Goal: Task Accomplishment & Management: Use online tool/utility

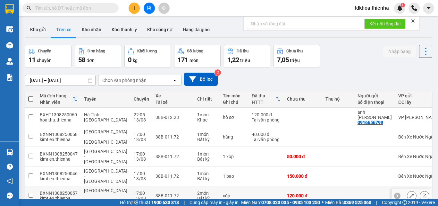
click at [249, 186] on td at bounding box center [266, 196] width 35 height 20
checkbox input "true"
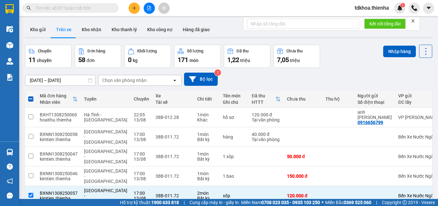
click at [144, 7] on button at bounding box center [149, 8] width 11 height 11
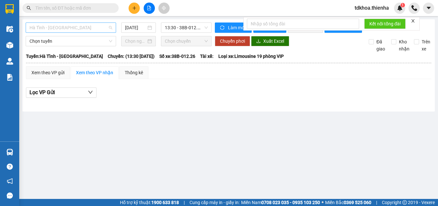
click at [98, 29] on span "Hà Tĩnh - [GEOGRAPHIC_DATA]" at bounding box center [71, 28] width 83 height 10
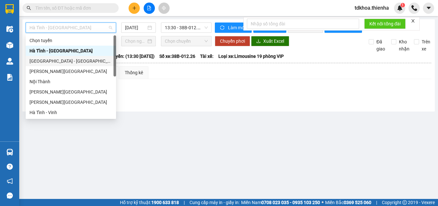
click at [43, 60] on div "[GEOGRAPHIC_DATA] - [GEOGRAPHIC_DATA]" at bounding box center [71, 60] width 83 height 7
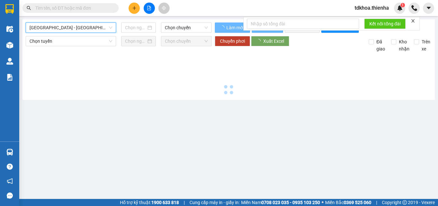
type input "[DATE]"
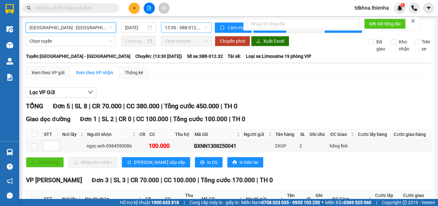
click at [171, 27] on span "13:30 - 38B-012.32" at bounding box center [186, 28] width 43 height 10
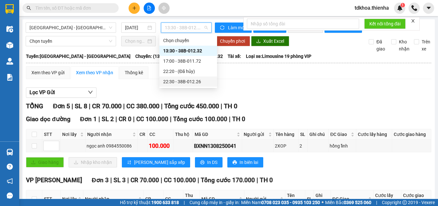
click at [179, 79] on div "22:30 - 38B-012.26" at bounding box center [188, 81] width 50 height 7
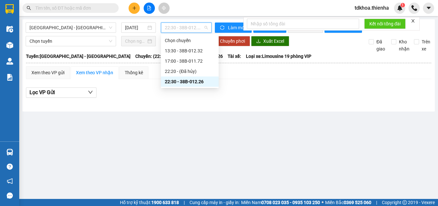
click at [189, 31] on span "22:30 - 38B-012.26" at bounding box center [186, 28] width 43 height 10
click at [183, 60] on div "17:00 - 38B-011.72" at bounding box center [190, 60] width 50 height 7
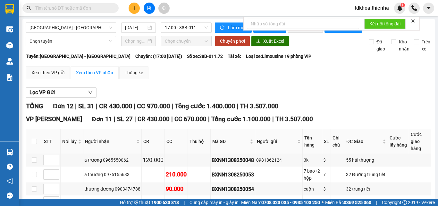
drag, startPoint x: 414, startPoint y: 20, endPoint x: 400, endPoint y: 17, distance: 14.1
click at [413, 20] on icon "close" at bounding box center [413, 21] width 4 height 4
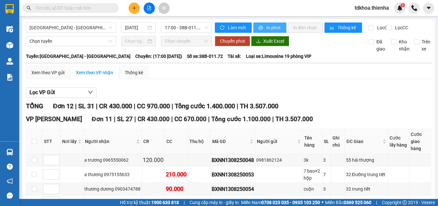
click at [267, 26] on span "In phơi" at bounding box center [274, 27] width 15 height 7
click at [184, 26] on span "17:00 - 38B-011.72" at bounding box center [186, 28] width 43 height 10
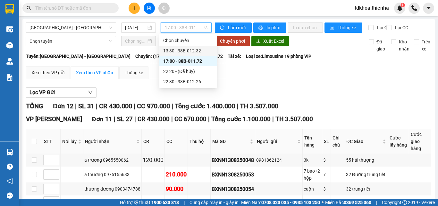
click at [187, 50] on div "13:30 - 38B-012.32" at bounding box center [188, 50] width 50 height 7
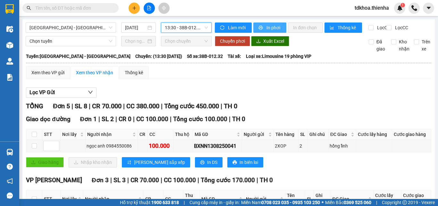
click at [269, 28] on span "In phơi" at bounding box center [274, 27] width 15 height 7
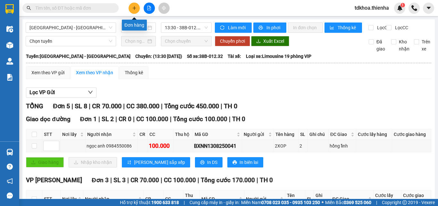
click at [135, 7] on icon "plus" at bounding box center [134, 8] width 4 height 4
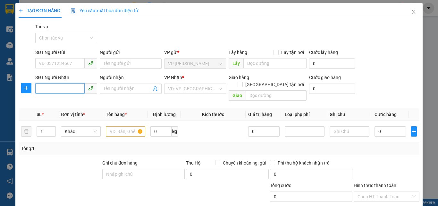
click at [62, 90] on input "SĐT Người Nhận" at bounding box center [59, 88] width 49 height 10
click at [136, 23] on div "Gói vận chuyển * Tiêu chuẩn Tác vụ Chọn tác vụ" at bounding box center [227, 34] width 387 height 22
click at [62, 87] on input "SĐT Người Nhận" at bounding box center [59, 88] width 49 height 10
click at [56, 102] on div "0974889889 - tuấn" at bounding box center [66, 101] width 54 height 7
type input "0974889889"
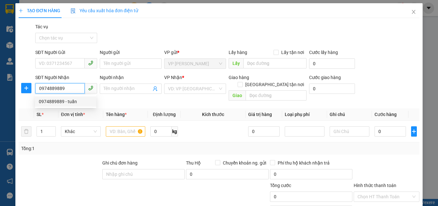
type input "tuấn"
checkbox input "true"
type input "24 [PERSON_NAME]"
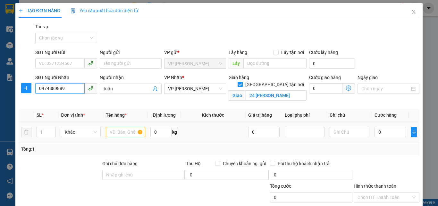
type input "0974889889"
click at [122, 132] on input "text" at bounding box center [126, 132] width 40 height 10
type input "hop"
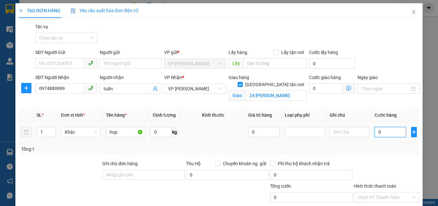
click at [380, 132] on input "0" at bounding box center [390, 132] width 31 height 10
type input "5"
type input "50"
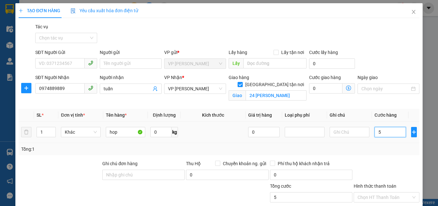
type input "50"
type input "500"
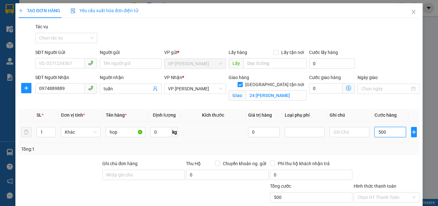
type input "5.000"
type input "50.000"
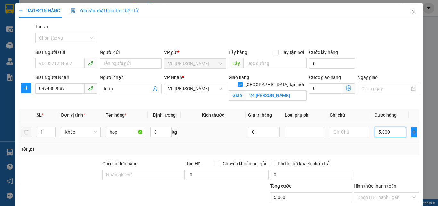
type input "50.000"
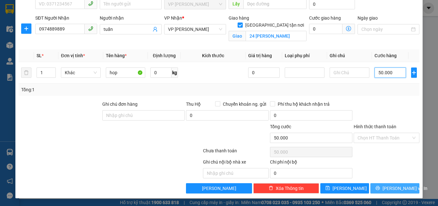
type input "50.000"
click at [377, 187] on button "[PERSON_NAME] và In" at bounding box center [394, 188] width 49 height 10
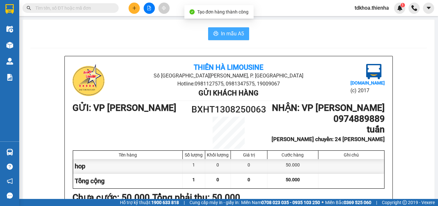
click at [221, 32] on span "In mẫu A5" at bounding box center [232, 34] width 23 height 8
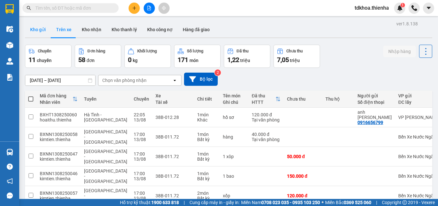
click at [39, 30] on button "Kho gửi" at bounding box center [38, 29] width 26 height 15
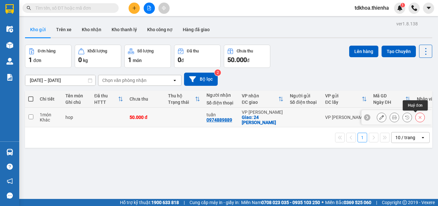
click at [418, 116] on icon at bounding box center [420, 117] width 4 height 4
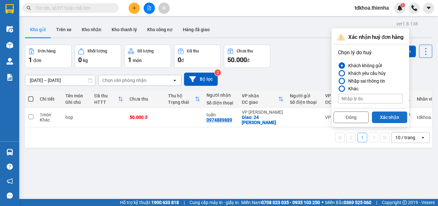
click at [391, 114] on button "Xác nhận" at bounding box center [389, 117] width 35 height 12
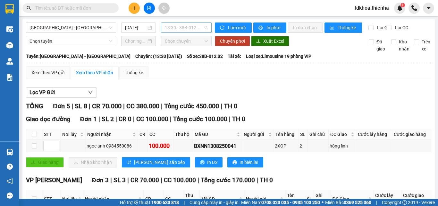
click at [183, 25] on span "13:30 - 38B-012.32" at bounding box center [186, 28] width 43 height 10
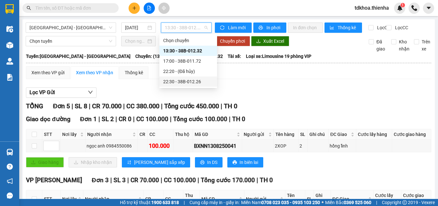
click at [188, 82] on div "22:30 - 38B-012.26" at bounding box center [188, 81] width 50 height 7
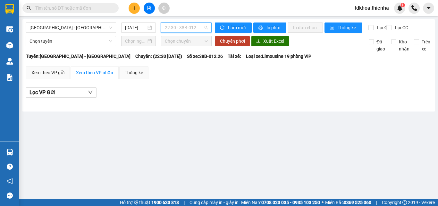
click at [175, 27] on span "22:30 - 38B-012.26" at bounding box center [186, 28] width 43 height 10
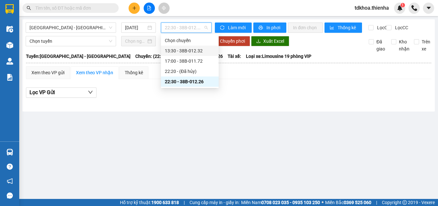
click at [177, 50] on div "13:30 - 38B-012.32" at bounding box center [190, 50] width 50 height 7
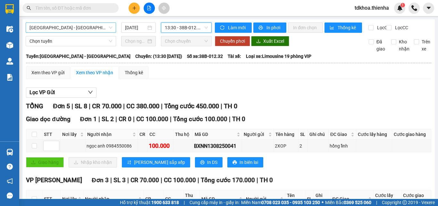
click at [90, 24] on span "[GEOGRAPHIC_DATA] - [GEOGRAPHIC_DATA]" at bounding box center [71, 28] width 83 height 10
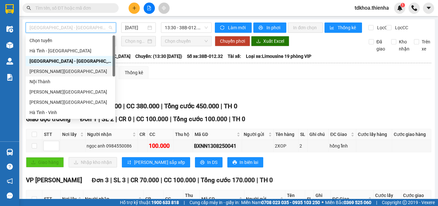
click at [42, 71] on div "[PERSON_NAME][GEOGRAPHIC_DATA]" at bounding box center [71, 71] width 82 height 7
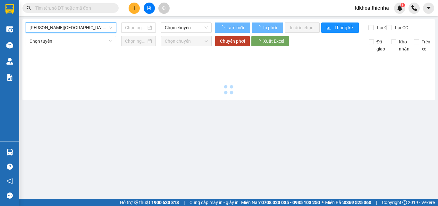
type input "[DATE]"
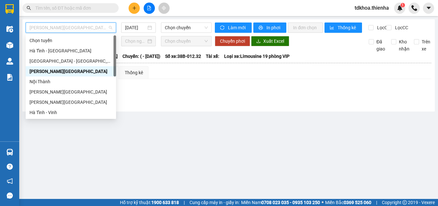
click at [75, 27] on span "[PERSON_NAME][GEOGRAPHIC_DATA]" at bounding box center [71, 28] width 83 height 10
click at [49, 49] on div "Hà Tĩnh - [GEOGRAPHIC_DATA]" at bounding box center [71, 50] width 83 height 7
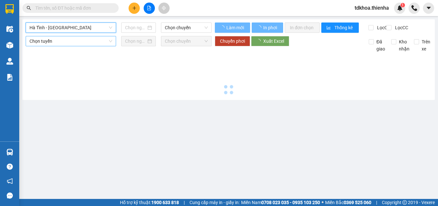
type input "[DATE]"
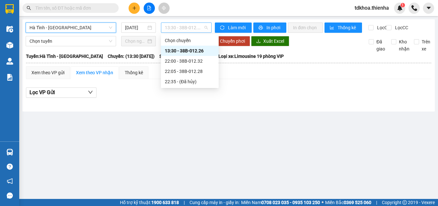
click at [192, 25] on span "13:30 - 38B-012.26" at bounding box center [186, 28] width 43 height 10
click at [188, 60] on div "22:00 - 38B-012.32" at bounding box center [190, 60] width 50 height 7
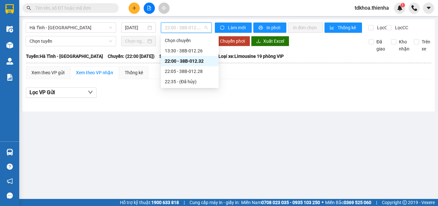
click at [193, 30] on span "22:00 - 38B-012.32" at bounding box center [186, 28] width 43 height 10
click at [186, 72] on div "22:05 - 38B-012.28" at bounding box center [190, 71] width 50 height 7
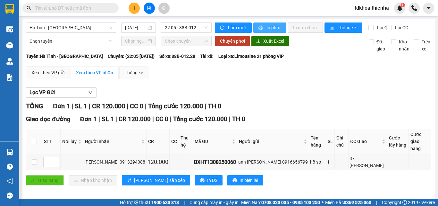
click at [271, 29] on span "In phơi" at bounding box center [274, 27] width 15 height 7
click at [81, 25] on span "Hà Tĩnh - [GEOGRAPHIC_DATA]" at bounding box center [71, 28] width 83 height 10
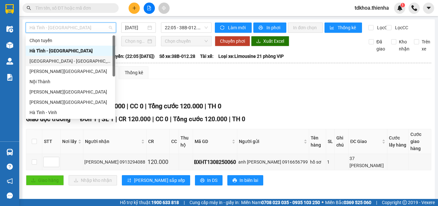
click at [36, 62] on div "[GEOGRAPHIC_DATA] - [GEOGRAPHIC_DATA]" at bounding box center [71, 60] width 82 height 7
type input "[DATE]"
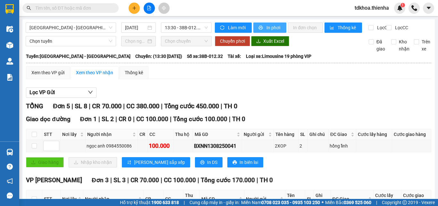
click at [270, 30] on span "In phơi" at bounding box center [274, 27] width 15 height 7
